Goal: Task Accomplishment & Management: Complete application form

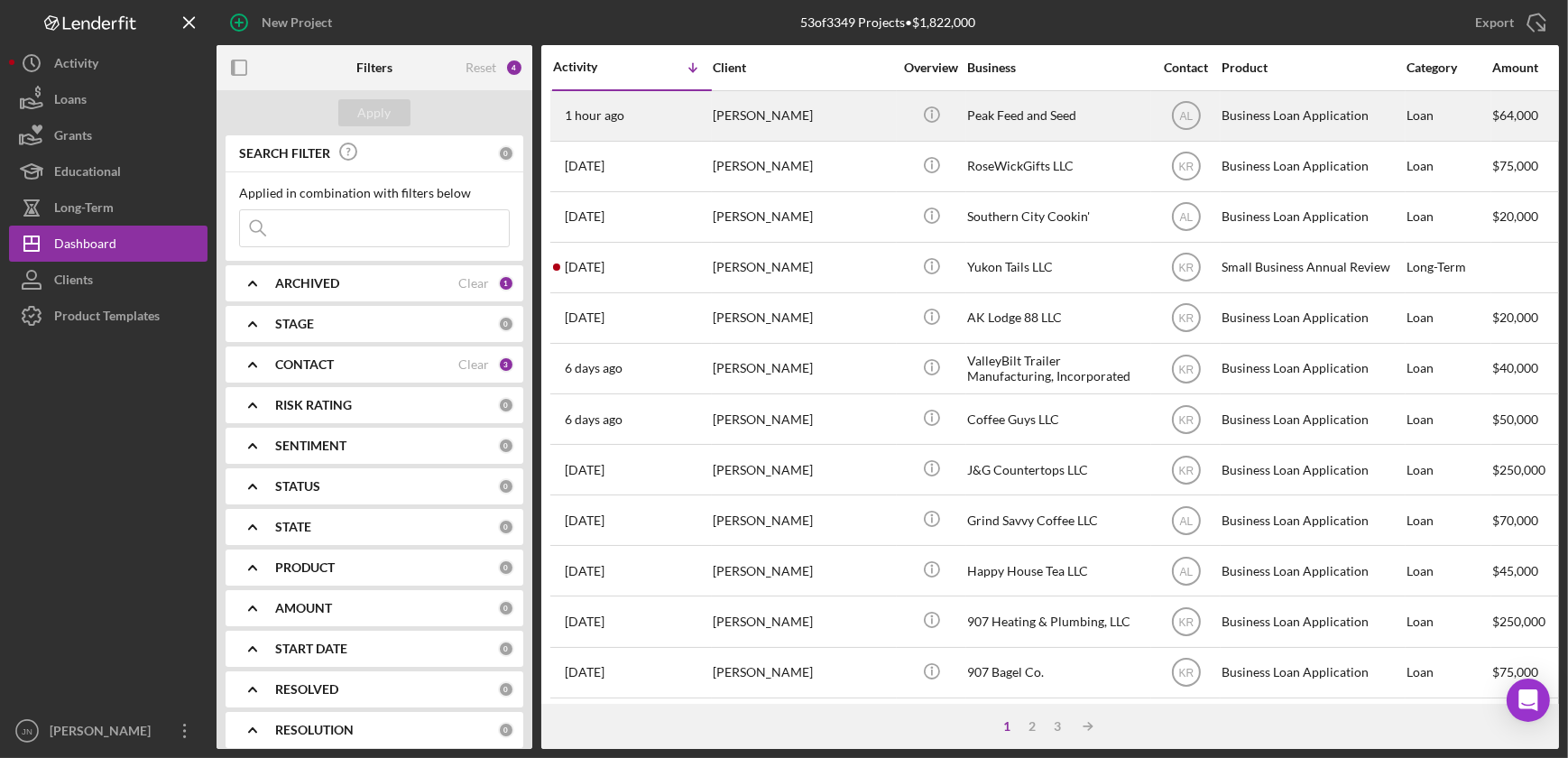
click at [605, 108] on time "1 hour ago" at bounding box center [594, 115] width 60 height 15
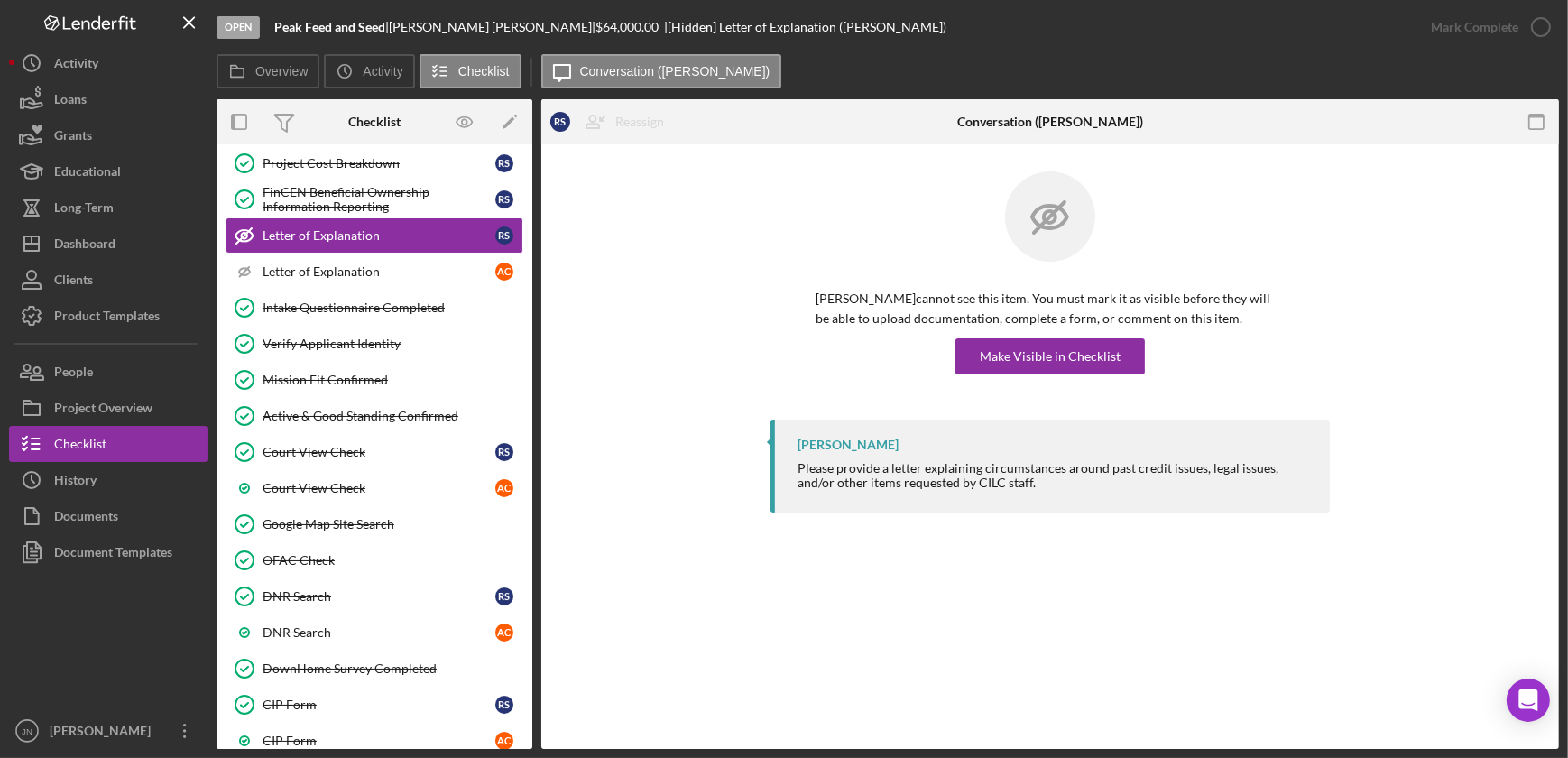
scroll to position [821, 0]
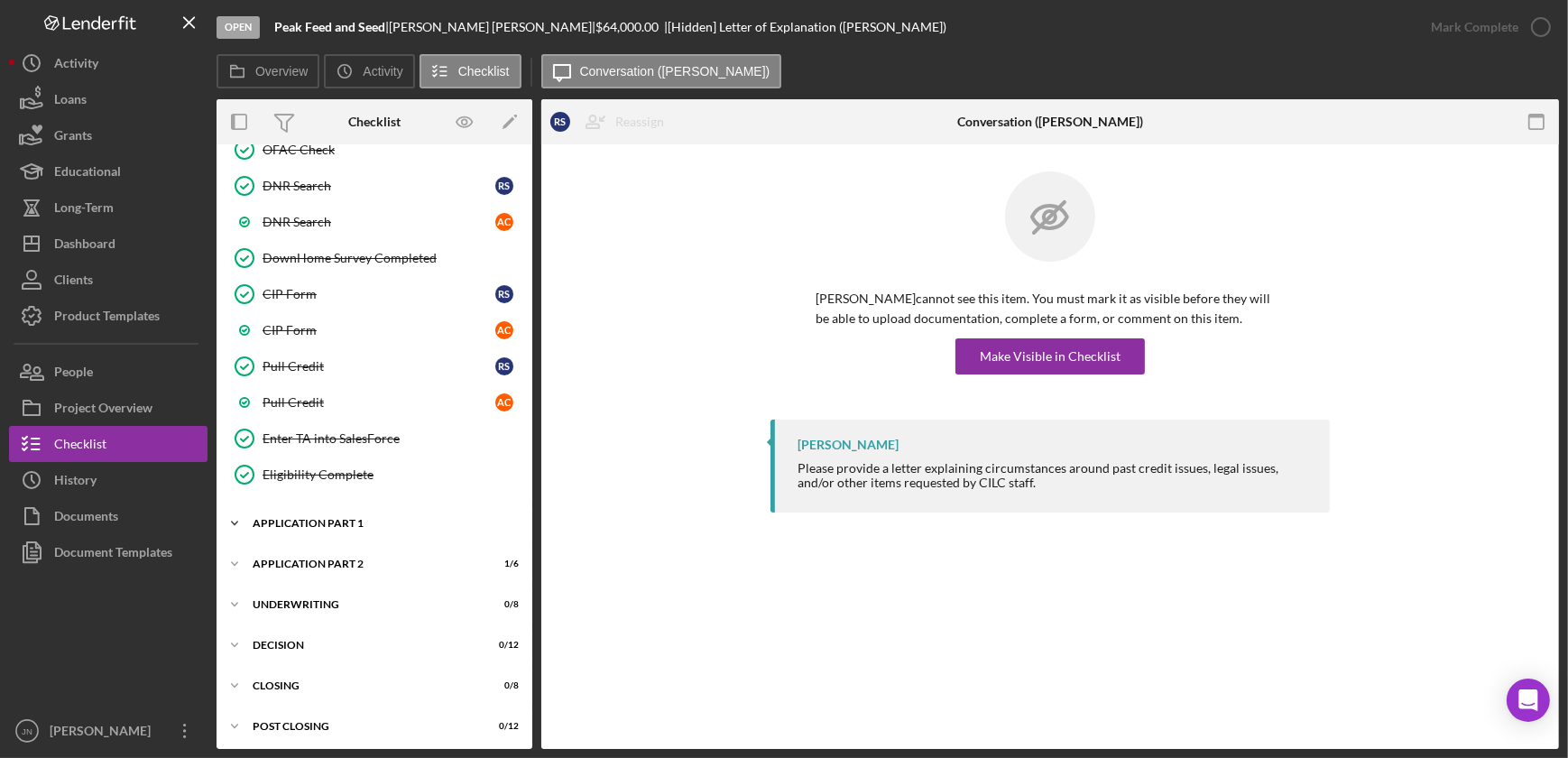
click at [362, 518] on div "Application Part 1" at bounding box center [381, 523] width 257 height 11
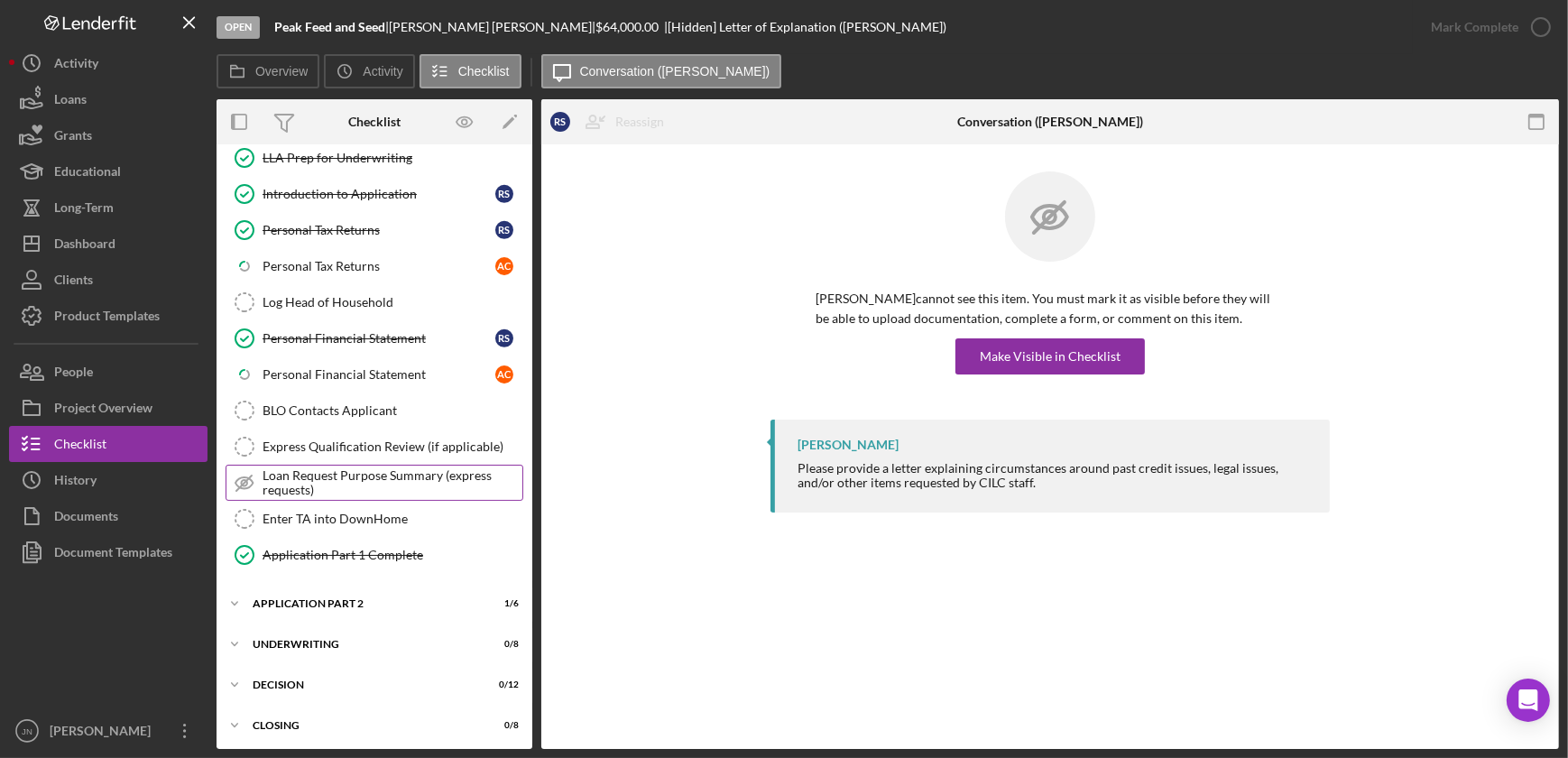
scroll to position [1297, 0]
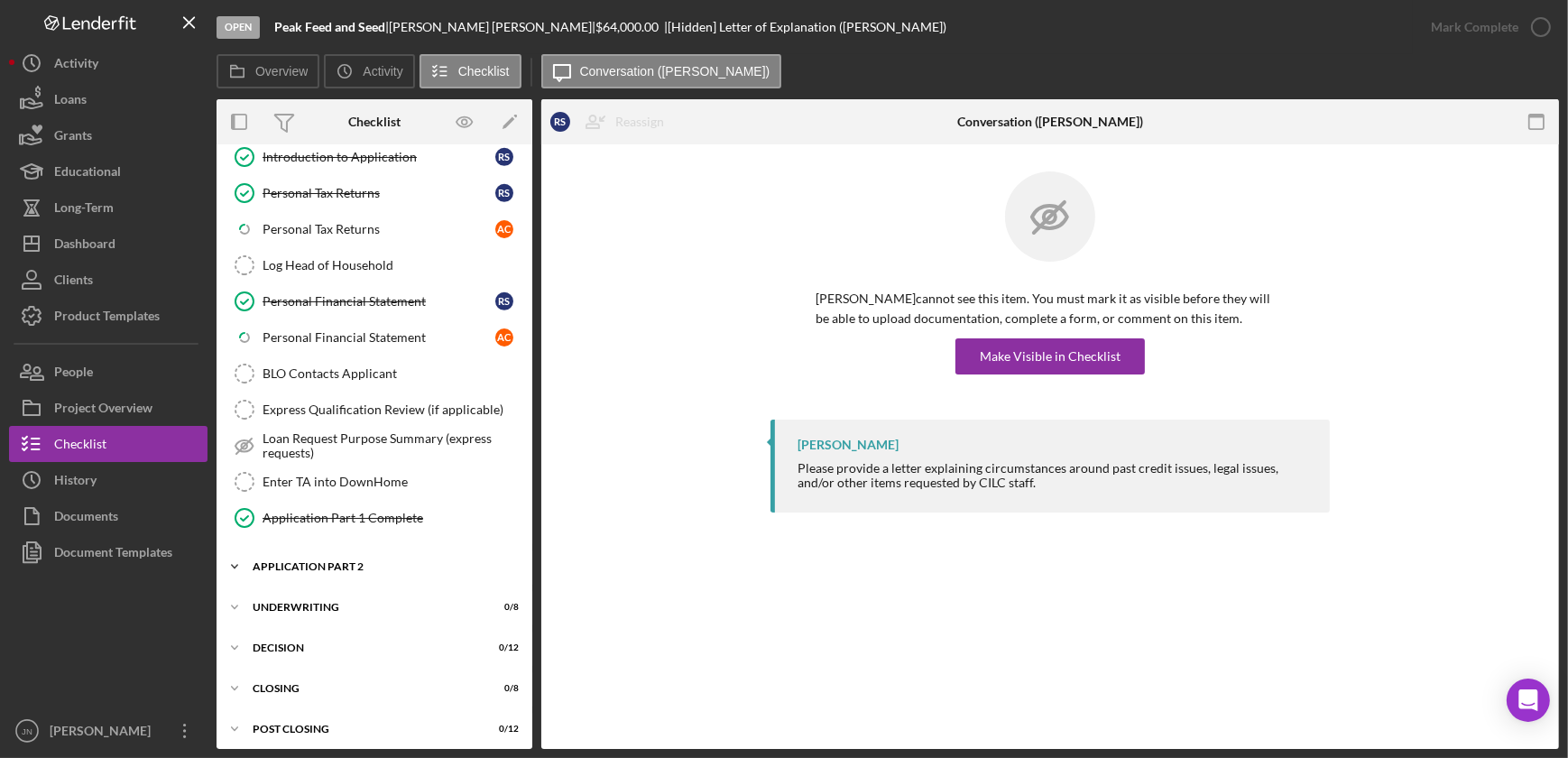
click at [343, 561] on div "Application Part 2" at bounding box center [381, 566] width 257 height 11
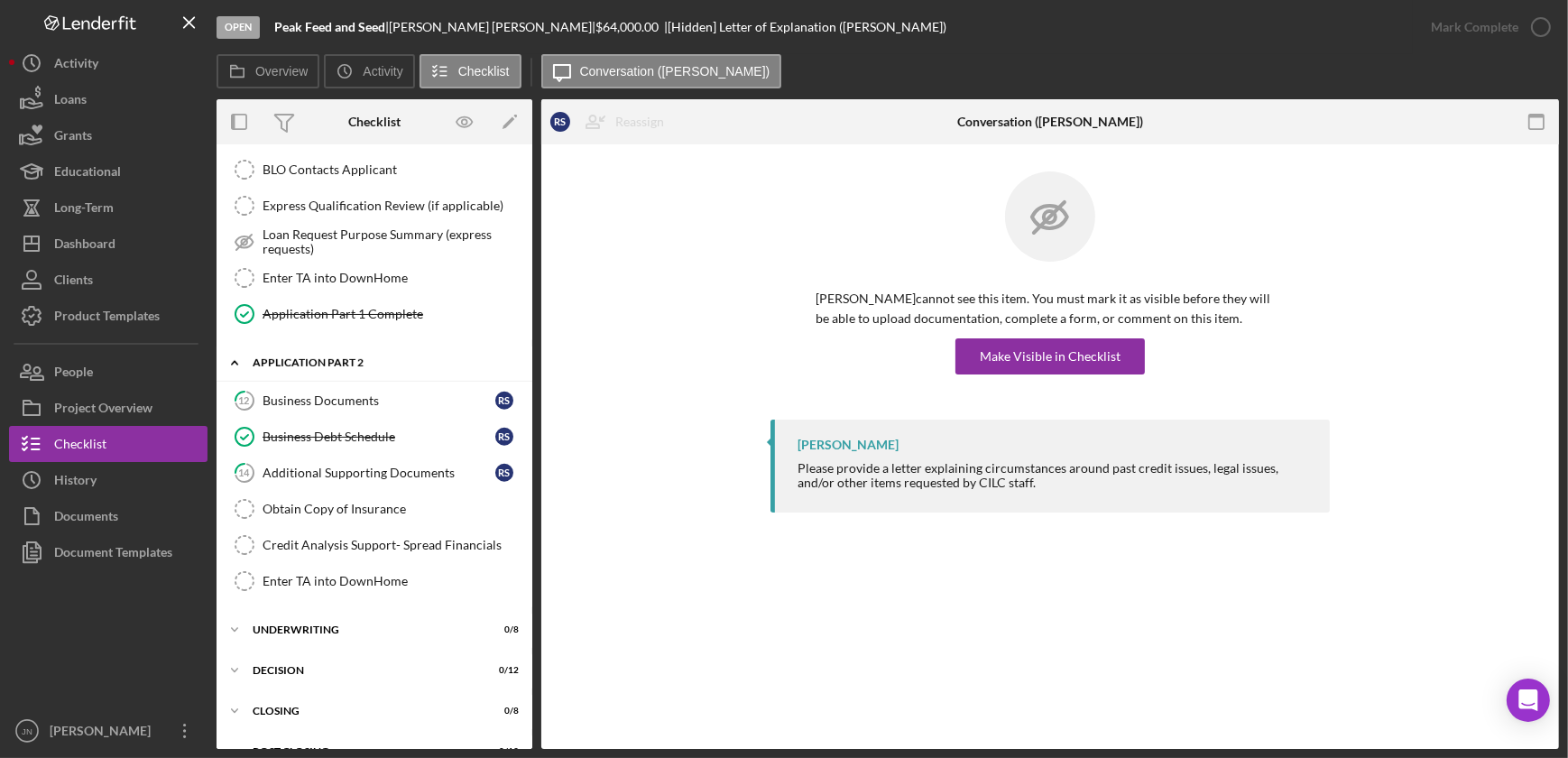
scroll to position [1523, 0]
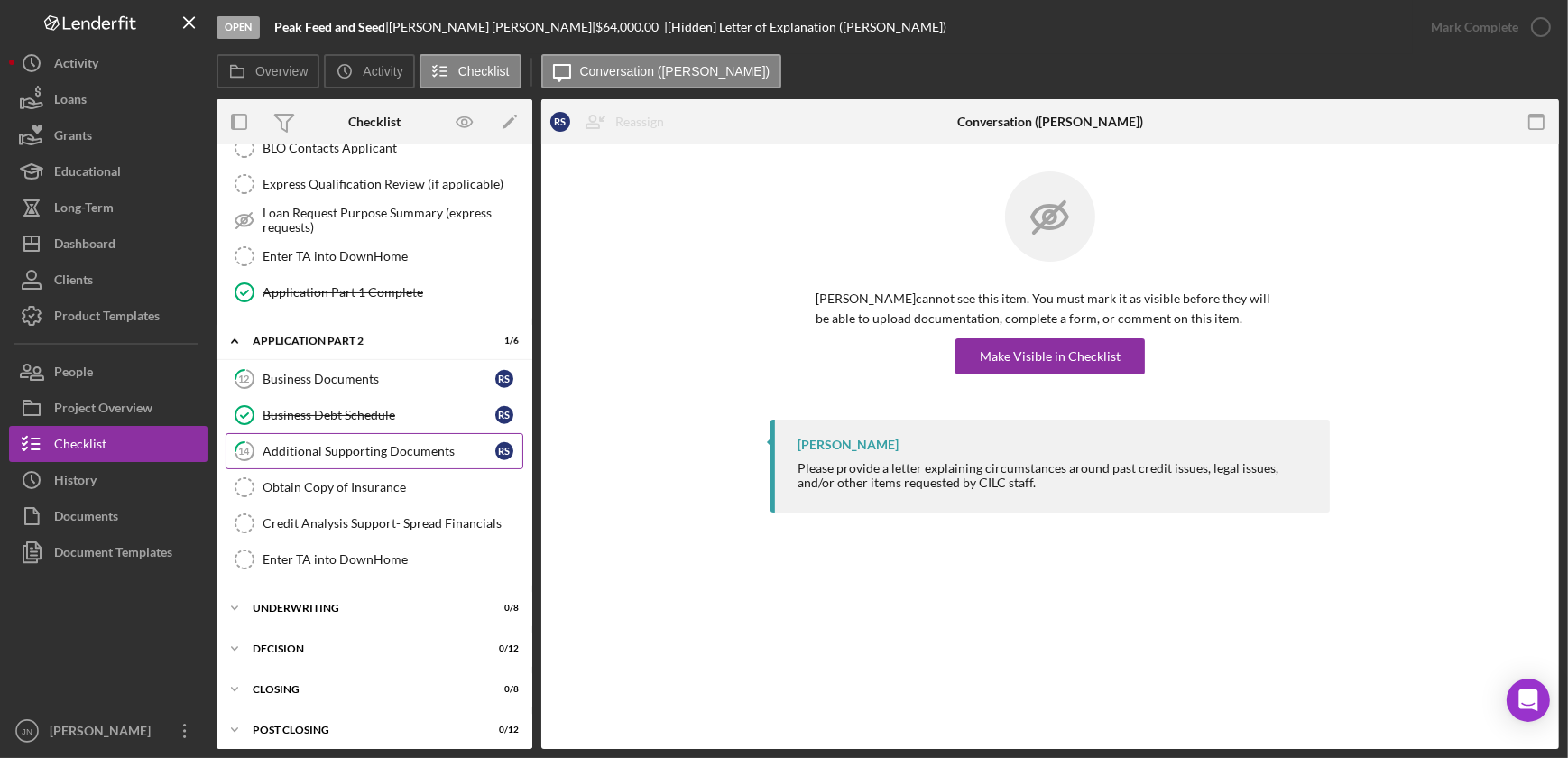
click at [378, 450] on link "14 Additional Supporting Documents R S" at bounding box center [374, 451] width 298 height 36
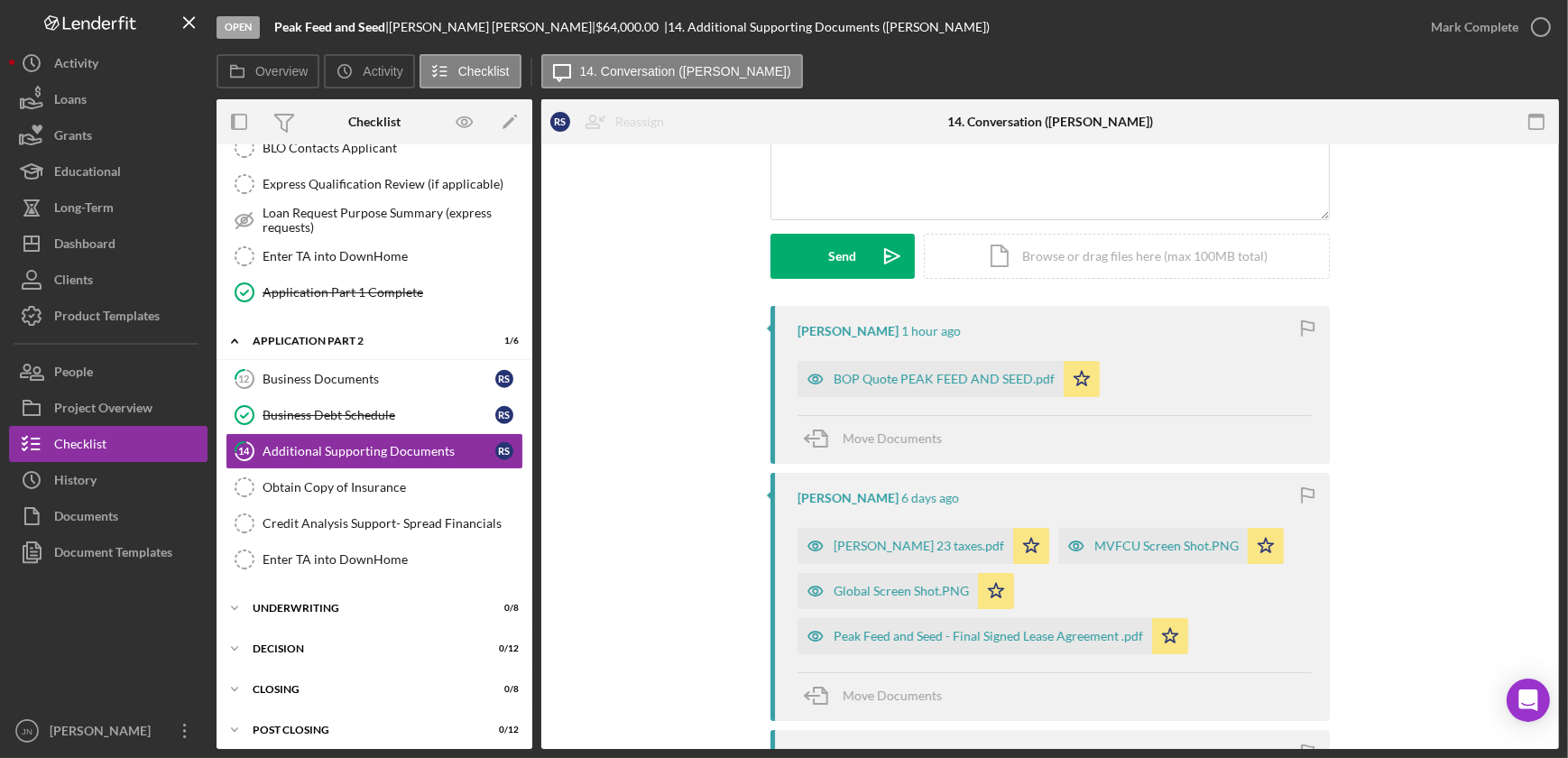
scroll to position [164, 0]
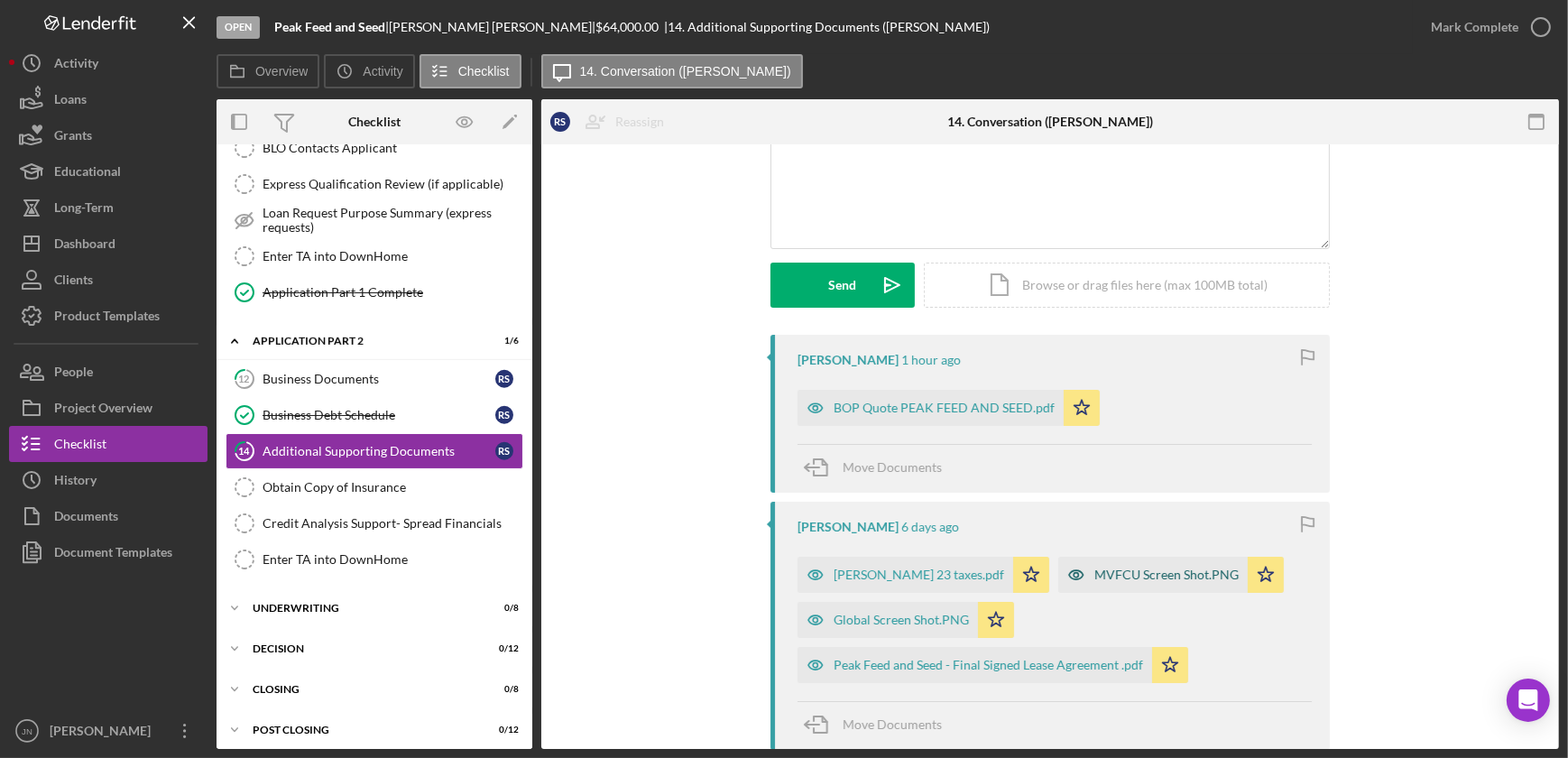
click at [1137, 570] on div "MVFCU Screen Shot.PNG" at bounding box center [1165, 575] width 144 height 15
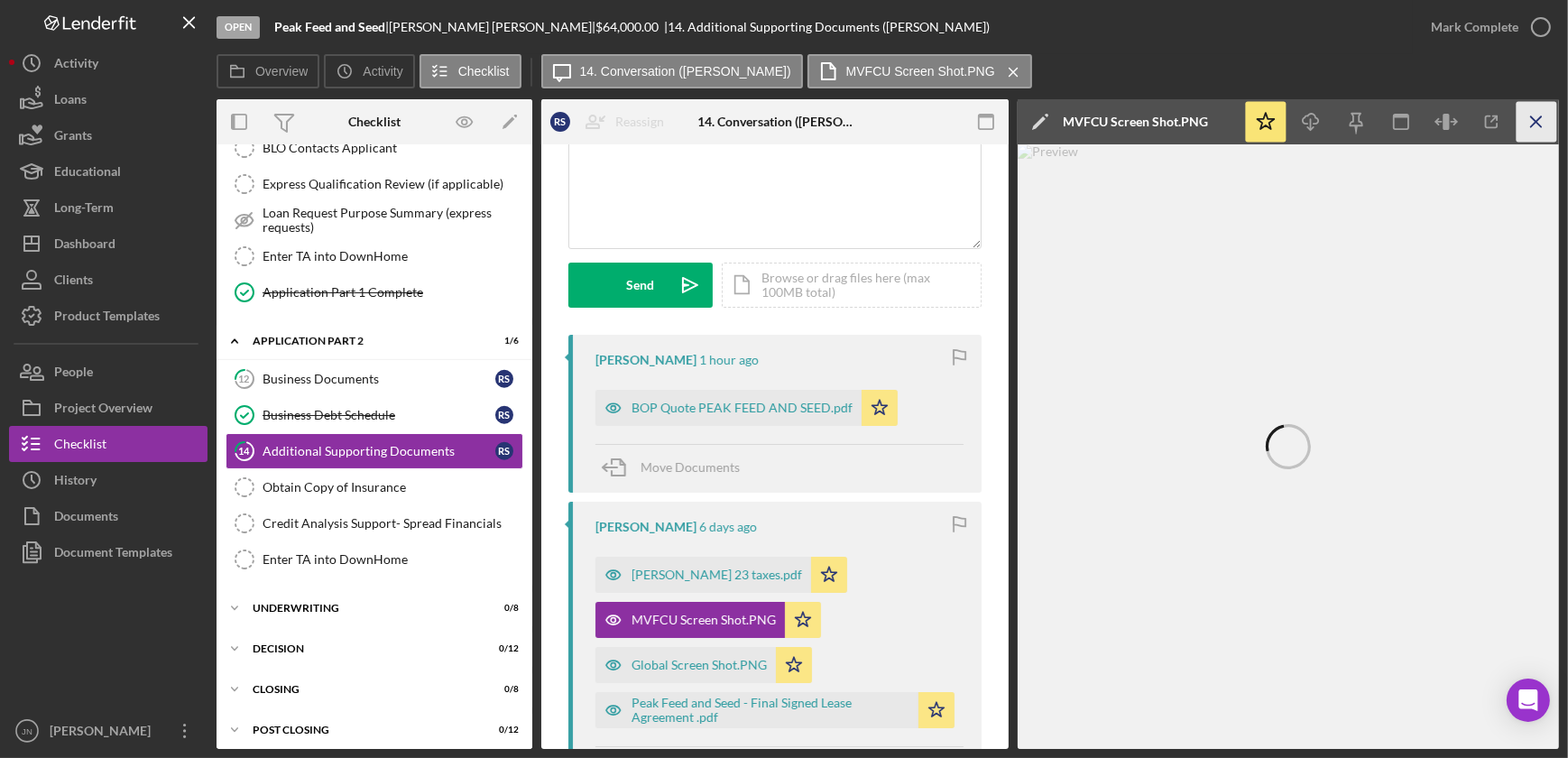
click at [1537, 113] on icon "Icon/Menu Close" at bounding box center [1536, 122] width 40 height 40
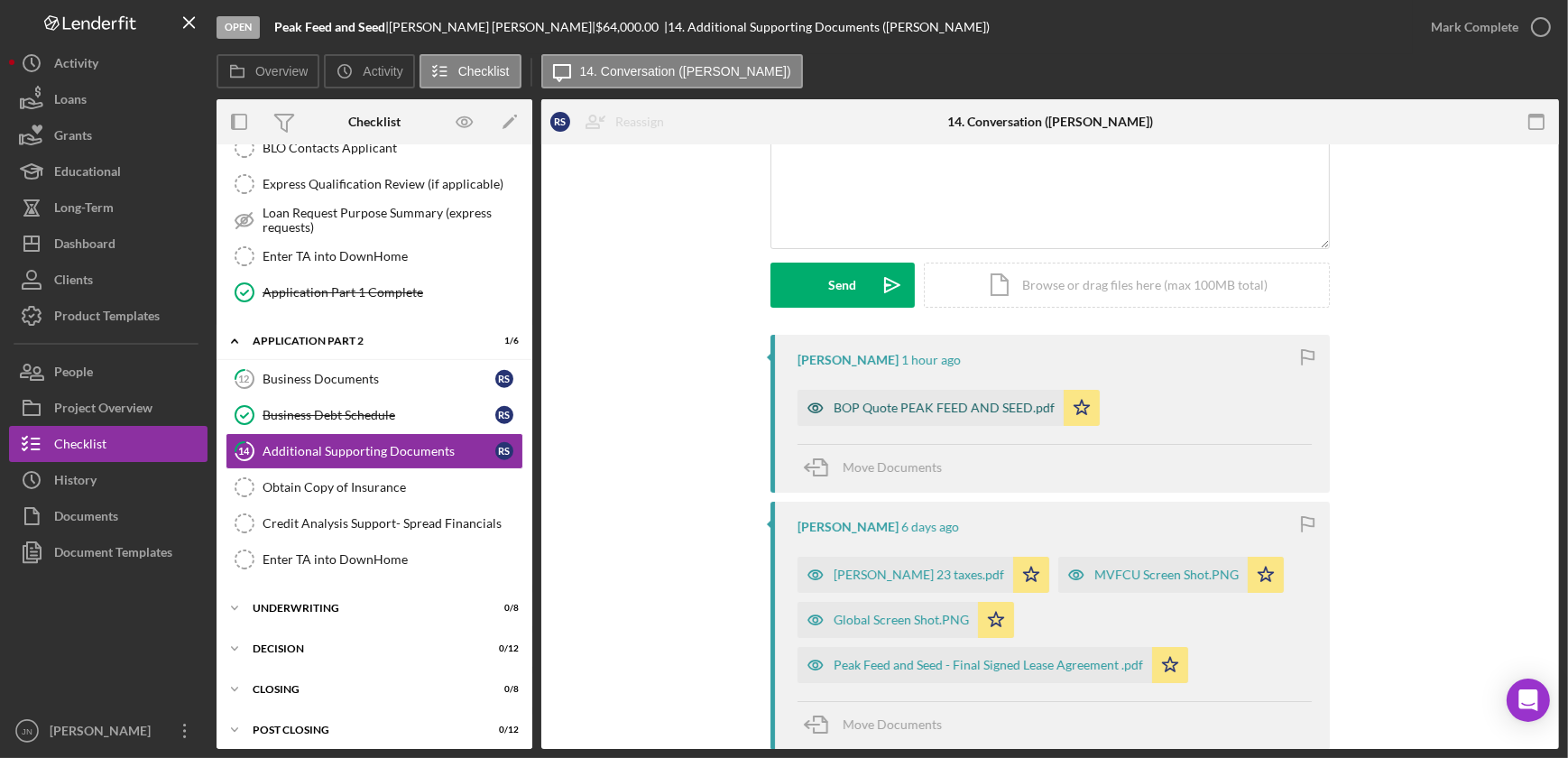
click at [890, 406] on div "BOP Quote PEAK FEED AND SEED.pdf" at bounding box center [943, 408] width 220 height 15
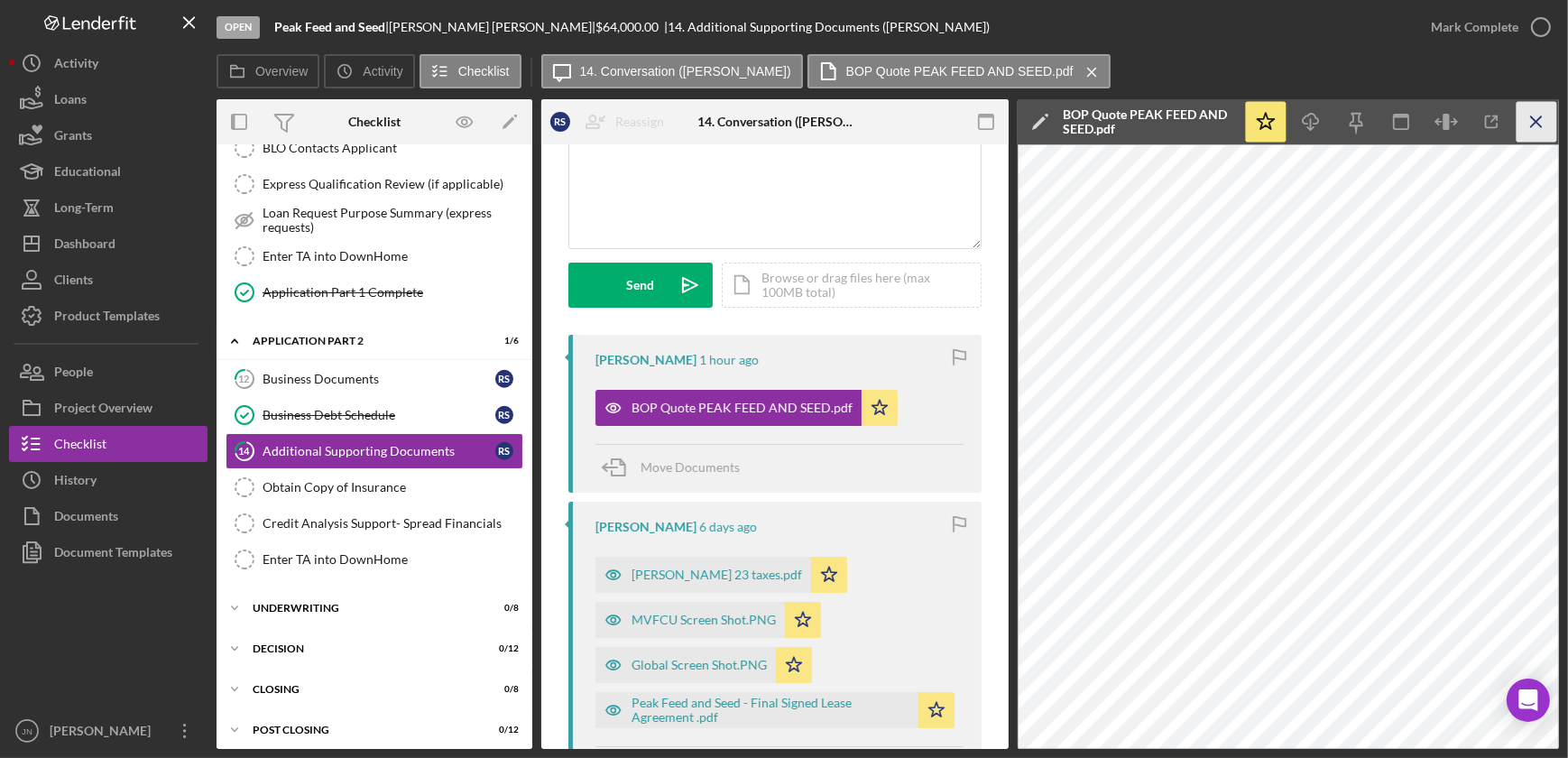
click at [1544, 127] on icon "Icon/Menu Close" at bounding box center [1536, 122] width 40 height 40
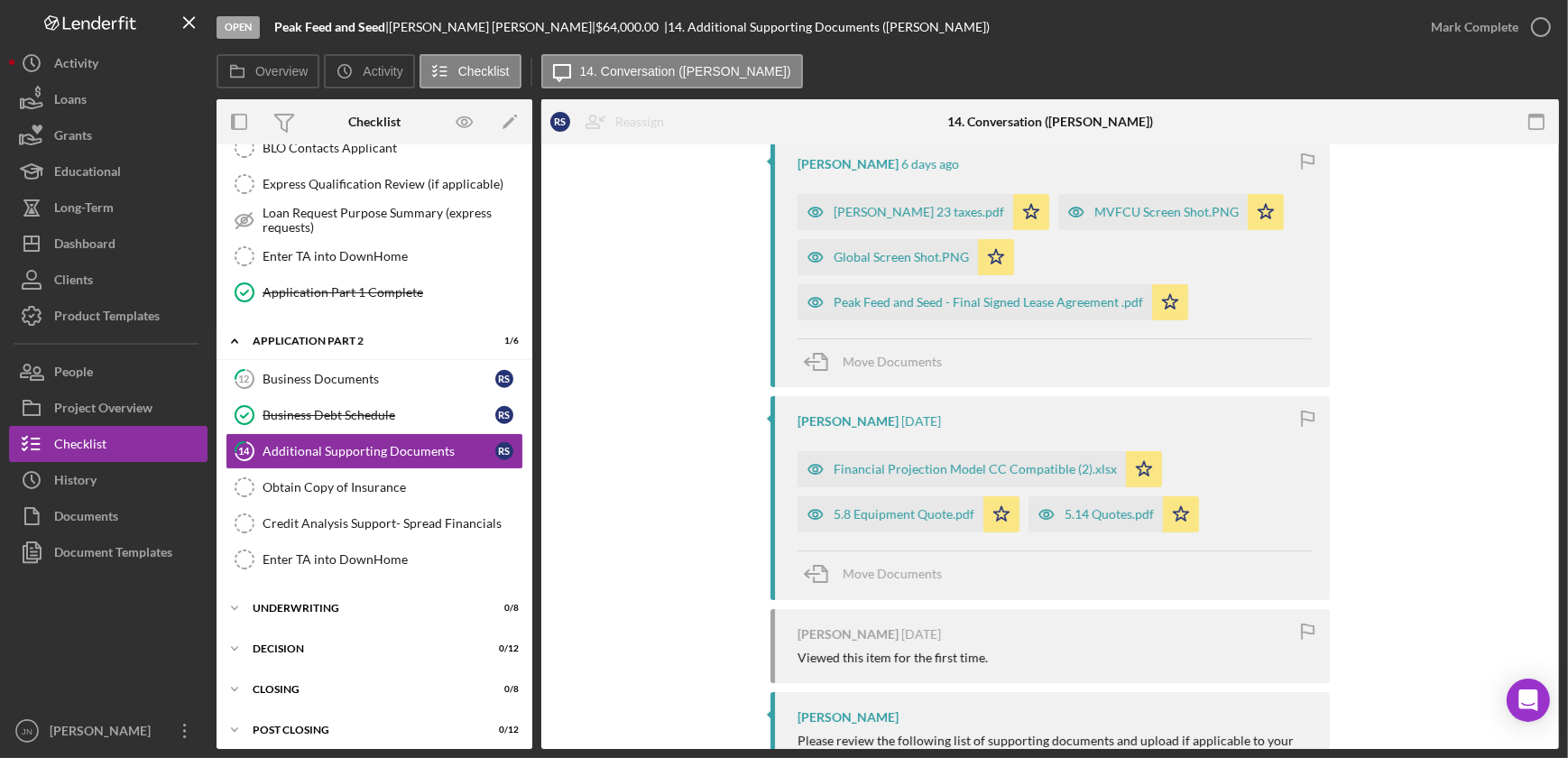
scroll to position [492, 0]
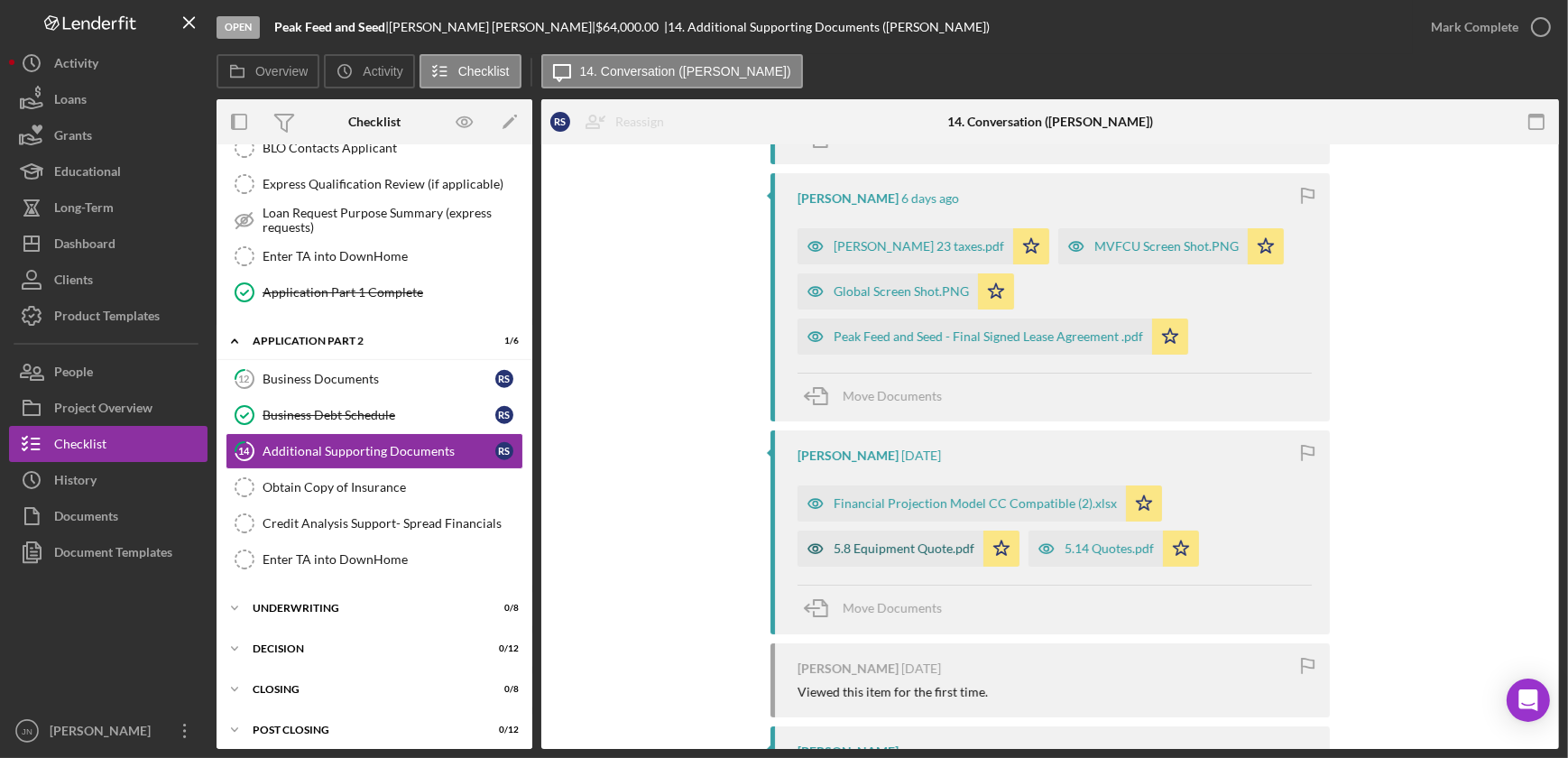
click at [914, 549] on div "5.8 Equipment Quote.pdf" at bounding box center [904, 548] width 141 height 15
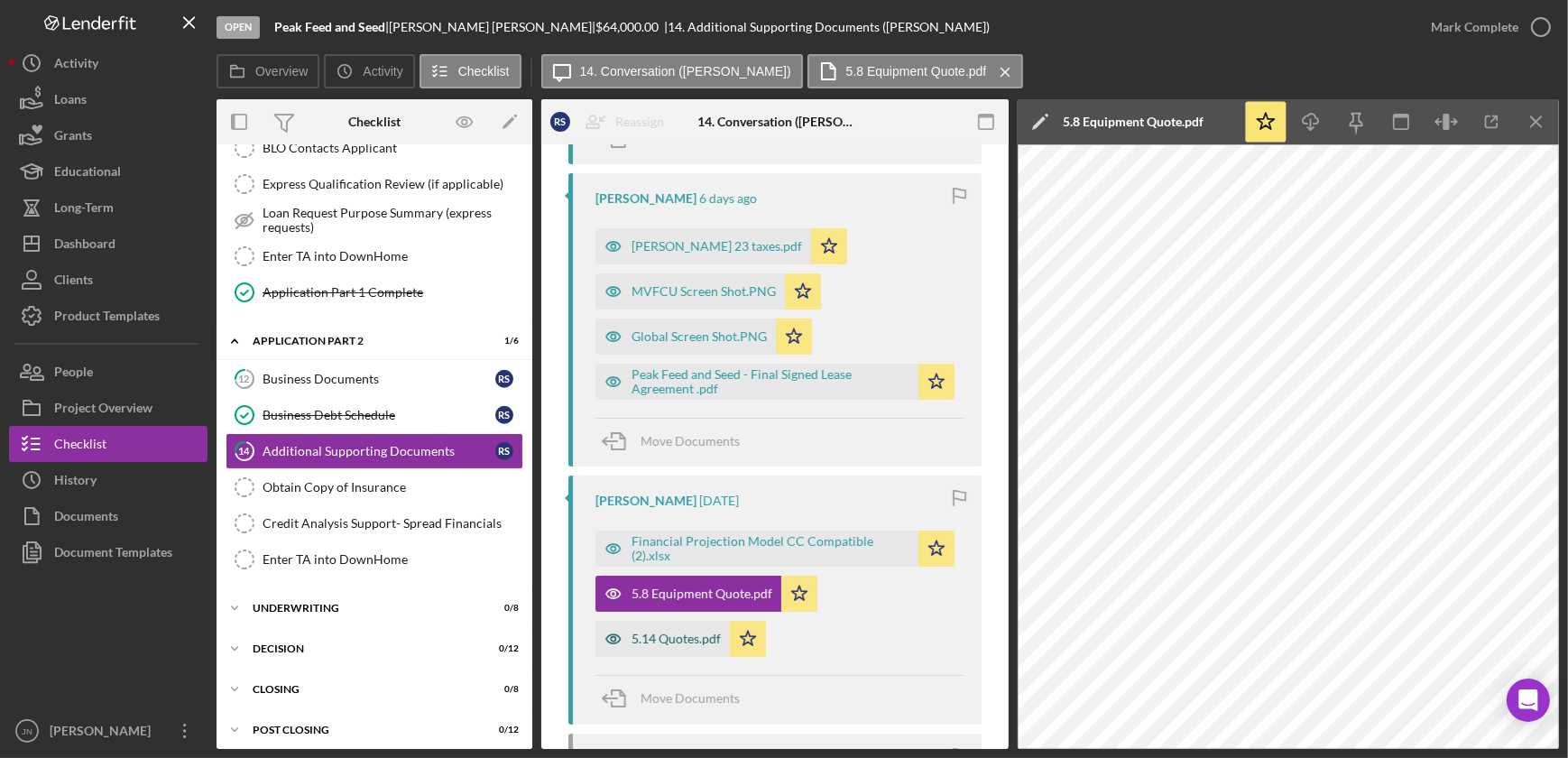
click at [674, 641] on div "5.14 Quotes.pdf" at bounding box center [675, 638] width 89 height 15
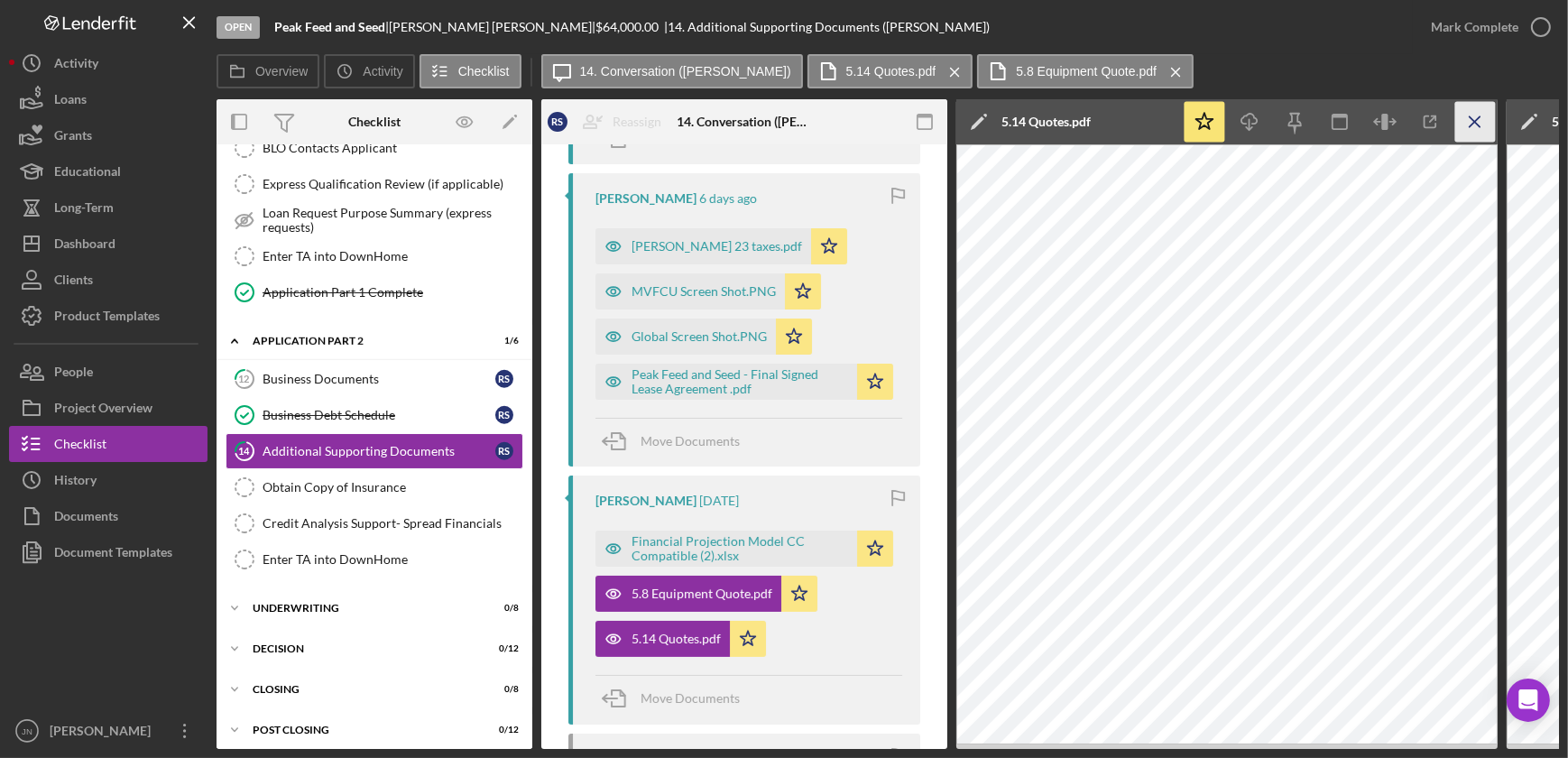
click at [1464, 119] on icon "Icon/Menu Close" at bounding box center [1475, 122] width 40 height 40
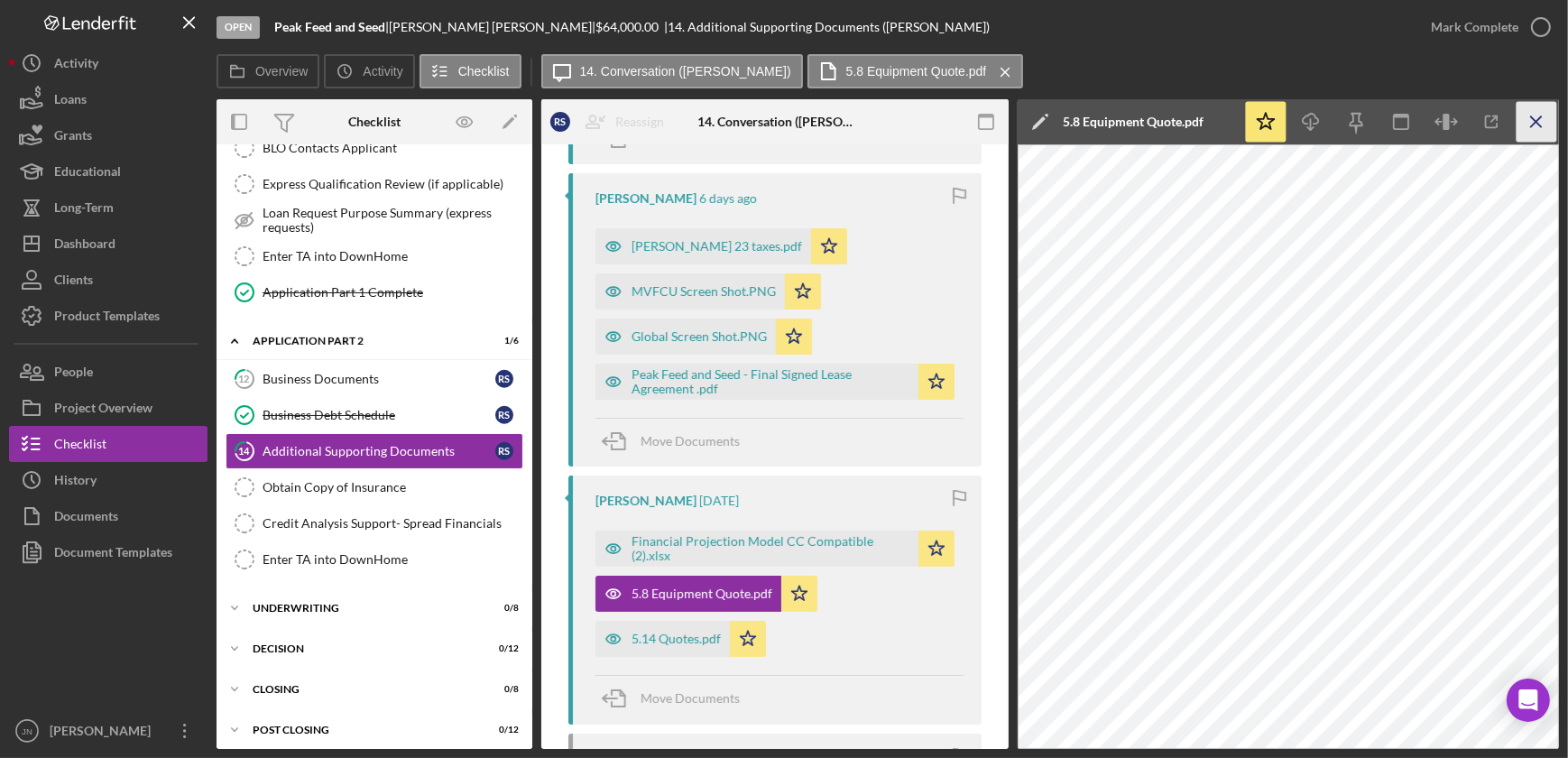
click at [1546, 119] on icon "Icon/Menu Close" at bounding box center [1536, 122] width 40 height 40
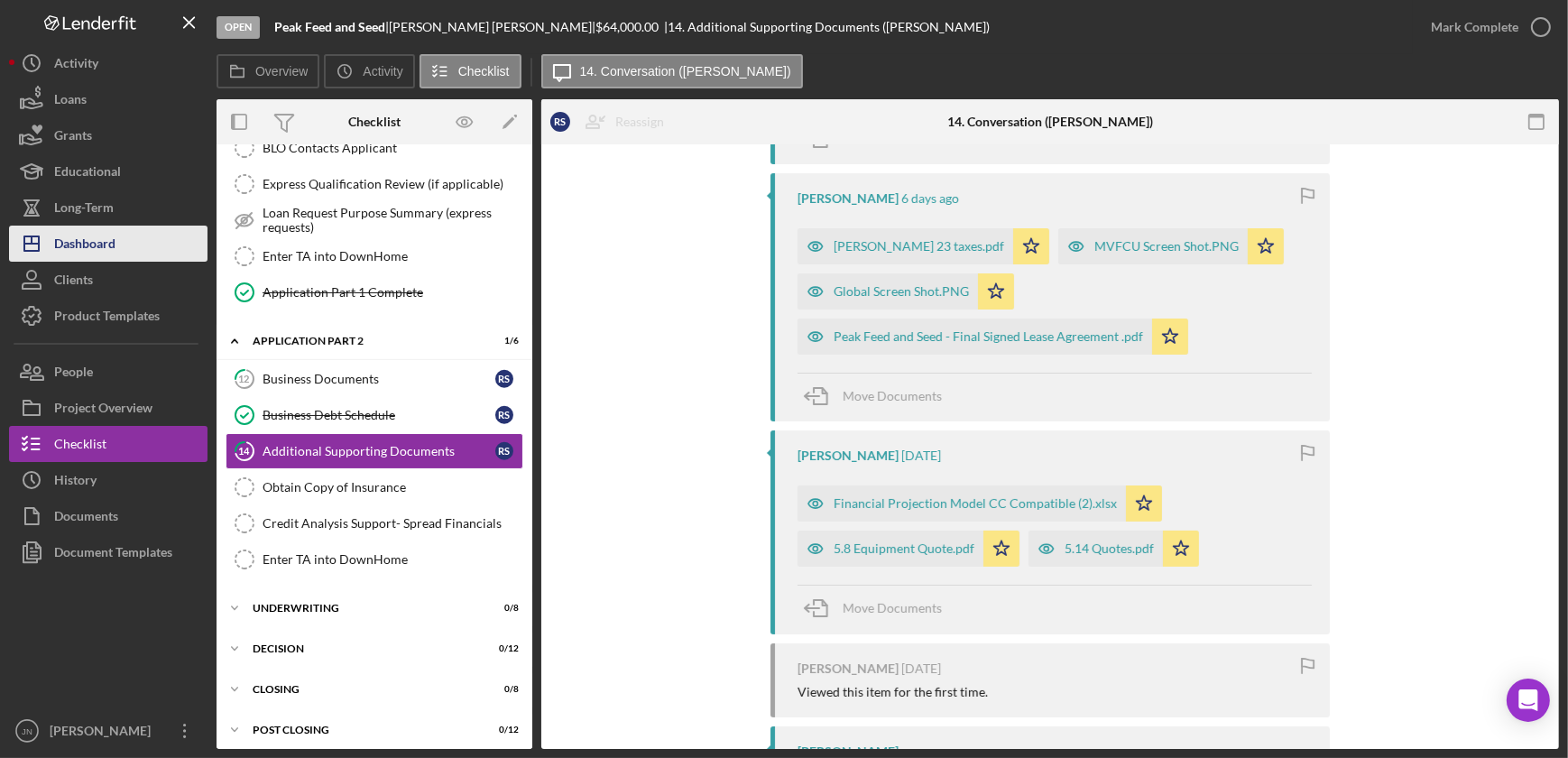
click at [101, 229] on div "Dashboard" at bounding box center [84, 245] width 62 height 40
